Goal: Navigation & Orientation: Find specific page/section

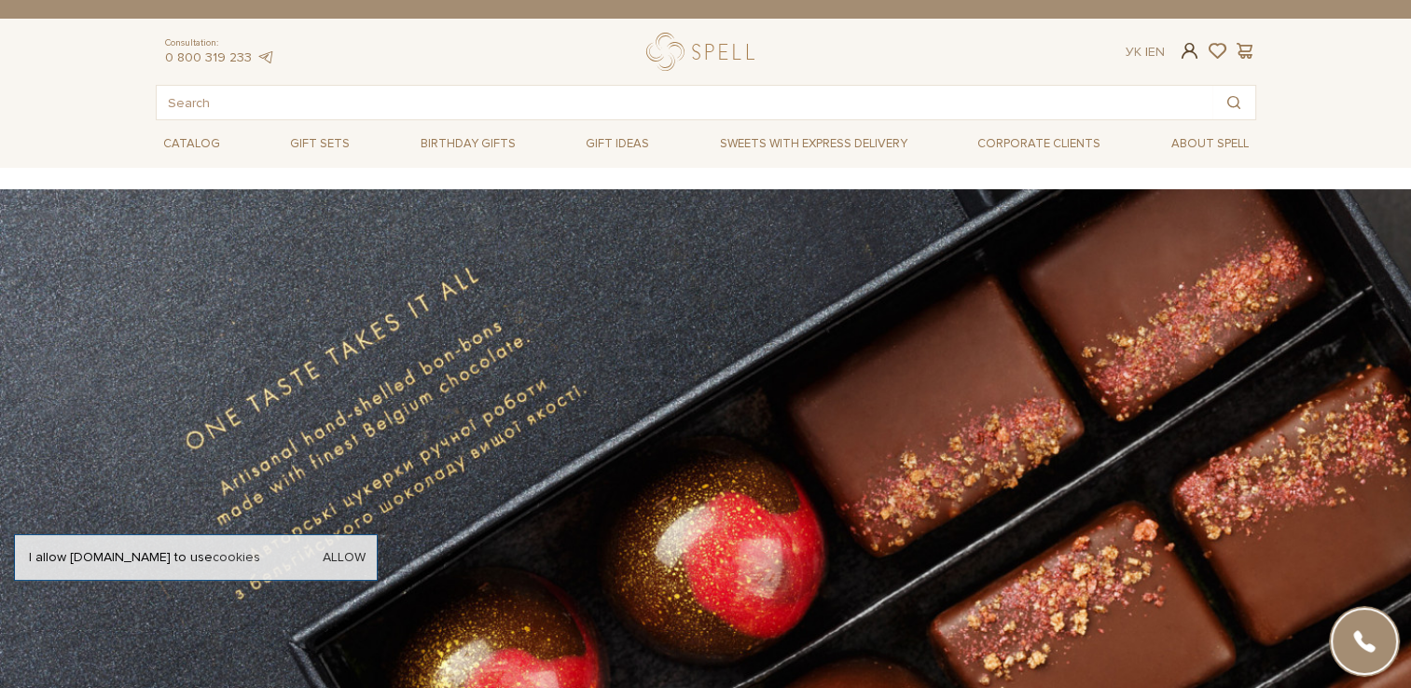
click at [1192, 47] on span at bounding box center [1189, 51] width 22 height 20
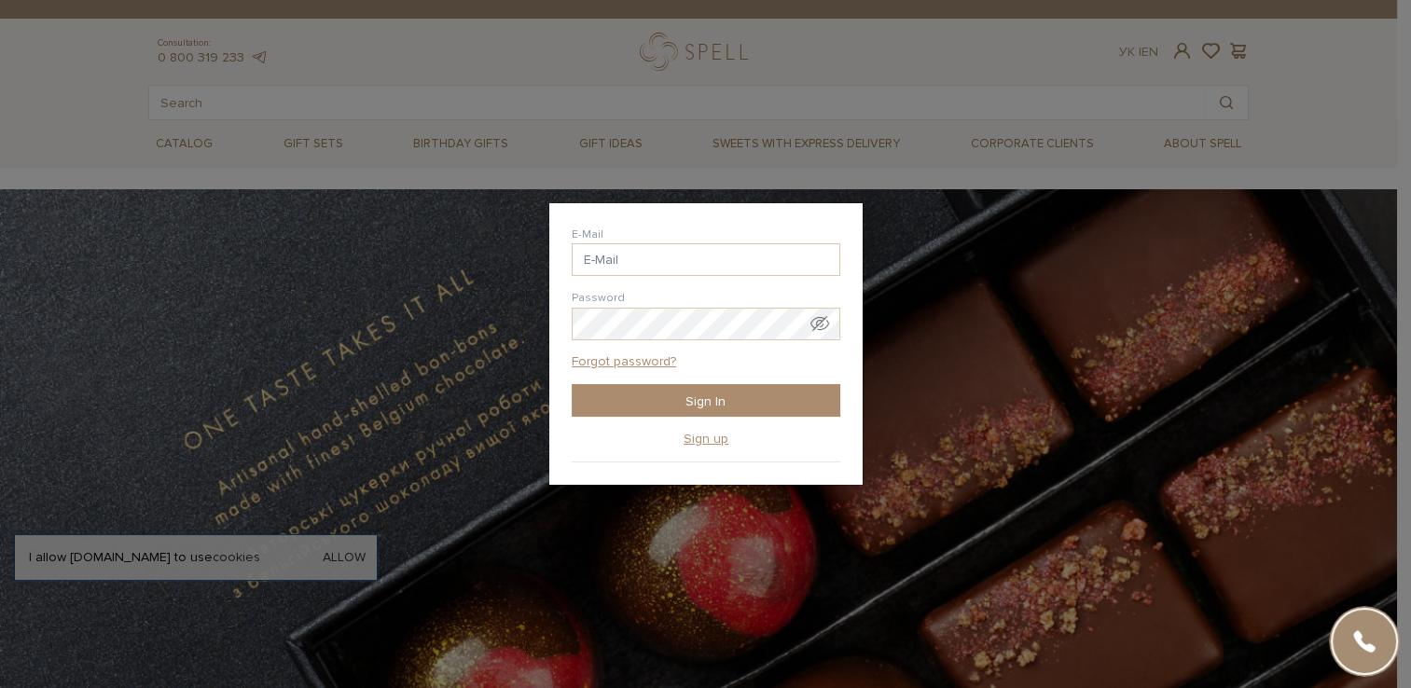
click at [1216, 51] on div "Login E-Mail Password Forgot password? Sign In Sign up Forgot password? Enter y…" at bounding box center [705, 344] width 1411 height 688
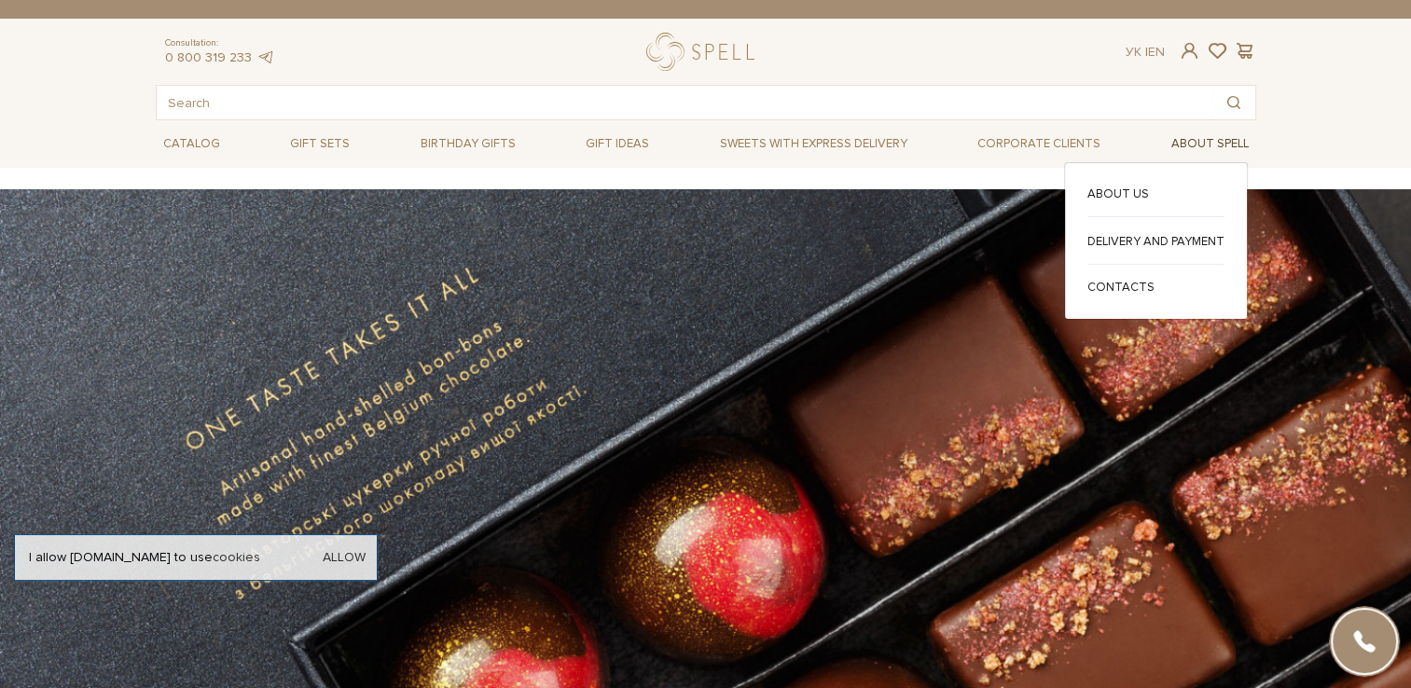
click at [1203, 147] on span "About Spell" at bounding box center [1210, 144] width 92 height 29
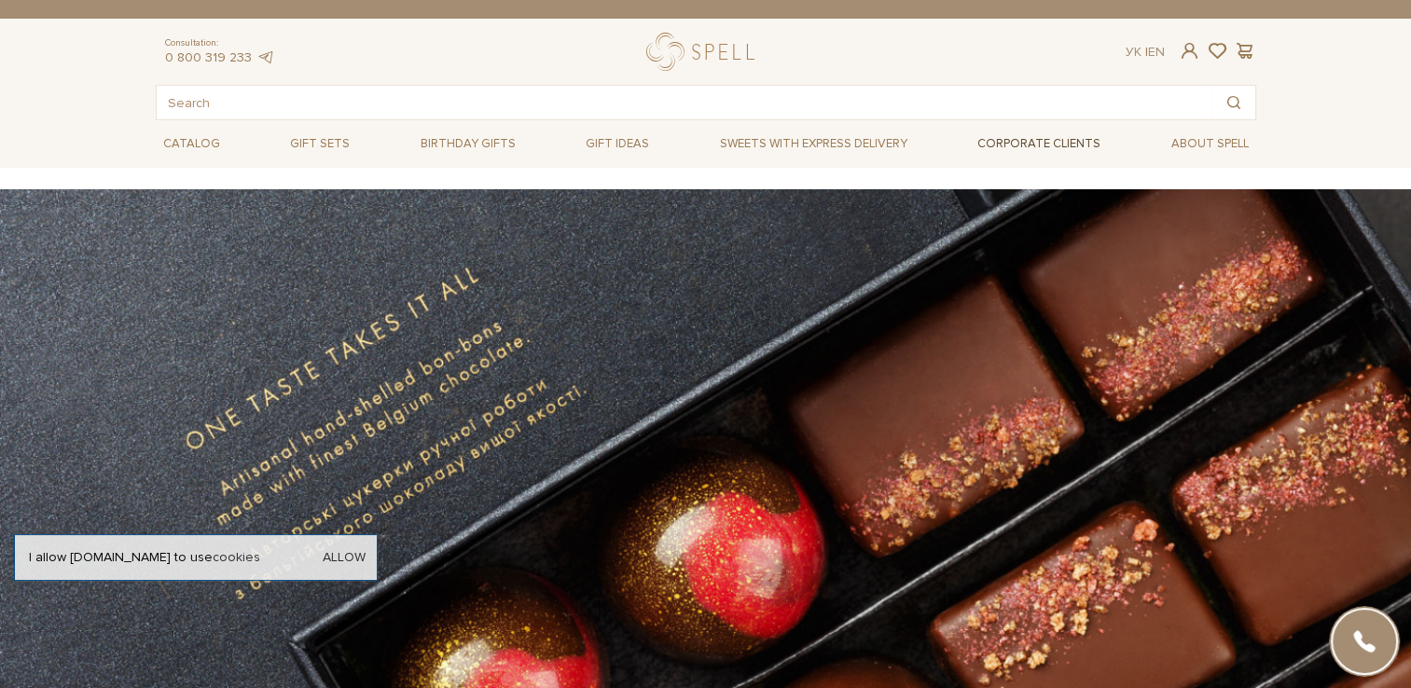
click at [1071, 141] on link "Corporate clients" at bounding box center [1039, 144] width 138 height 32
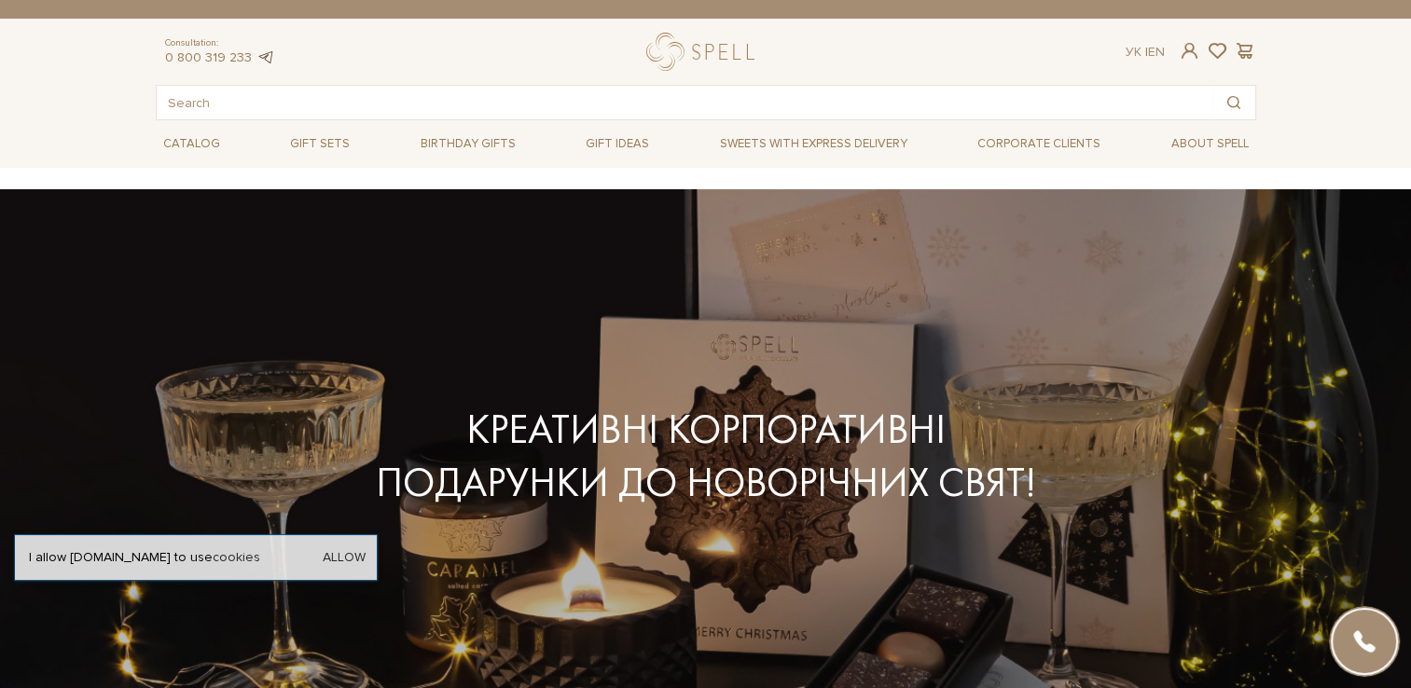
click at [268, 52] on link at bounding box center [265, 57] width 19 height 16
